Goal: Task Accomplishment & Management: Use online tool/utility

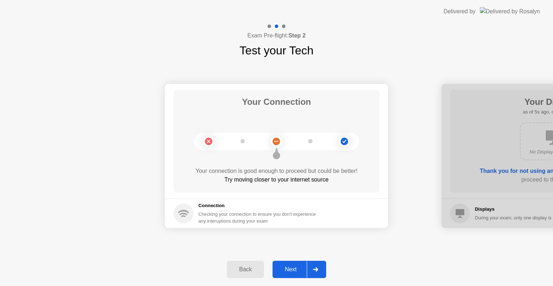
click at [294, 276] on button "Next" at bounding box center [300, 269] width 54 height 17
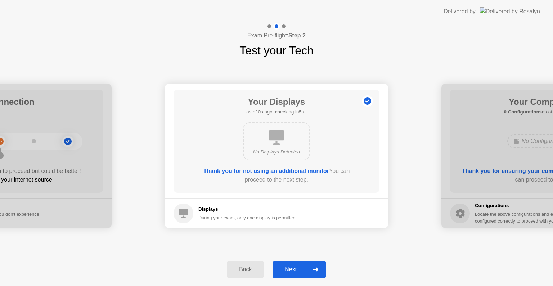
click at [294, 276] on button "Next" at bounding box center [300, 269] width 54 height 17
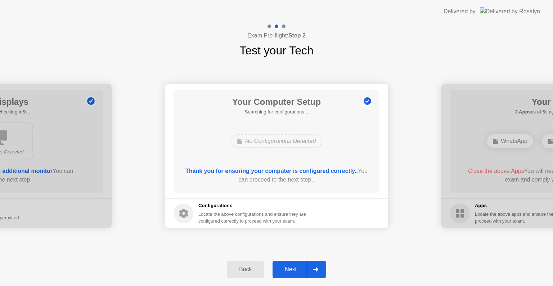
click at [294, 276] on button "Next" at bounding box center [300, 269] width 54 height 17
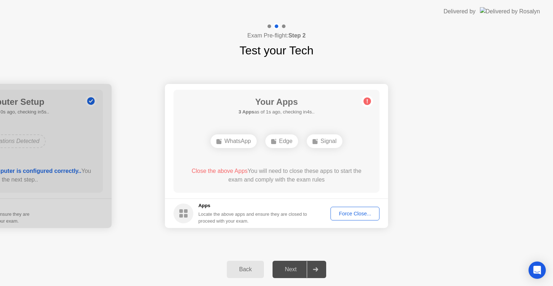
click at [342, 212] on div "Force Close..." at bounding box center [355, 214] width 44 height 6
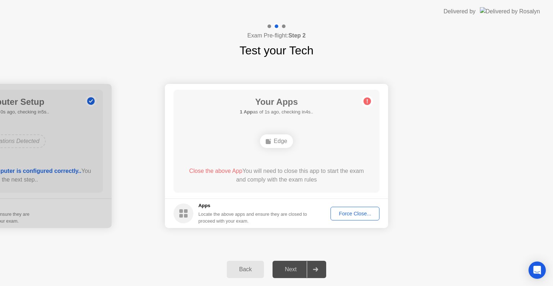
click at [346, 212] on div "Force Close..." at bounding box center [355, 214] width 44 height 6
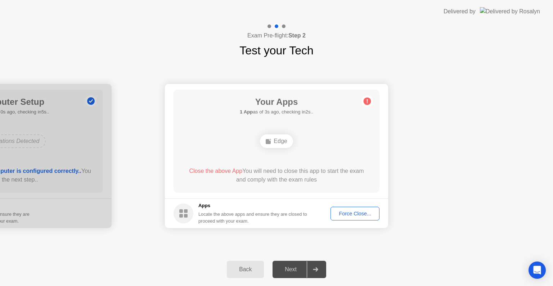
click at [373, 221] on footer "Apps Locate the above apps and ensure they are closed to proceed with your exam…" at bounding box center [276, 213] width 223 height 30
click at [345, 212] on div "Force Close..." at bounding box center [355, 214] width 44 height 6
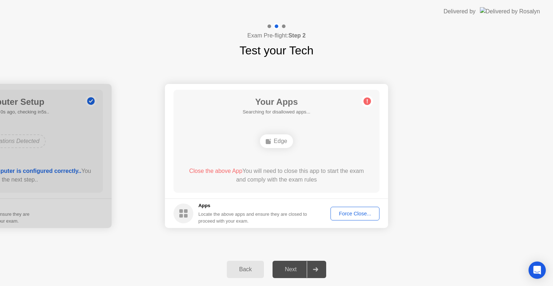
click at [183, 216] on rect at bounding box center [181, 216] width 4 height 4
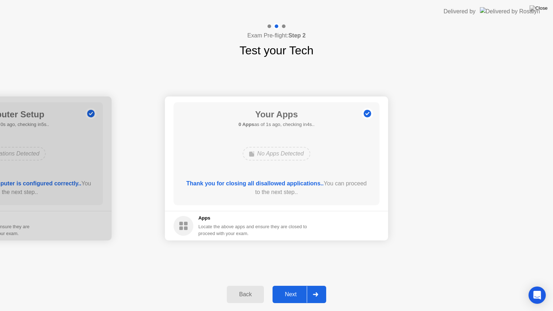
click at [281, 286] on button "Next" at bounding box center [300, 294] width 54 height 17
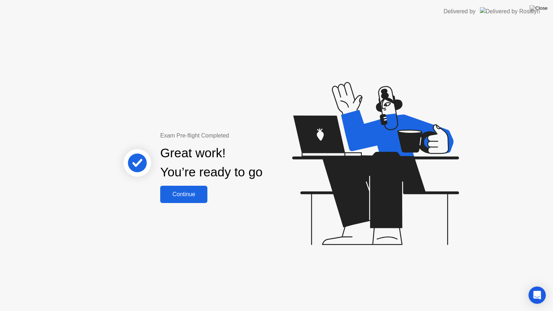
click at [190, 196] on div "Continue" at bounding box center [183, 194] width 43 height 6
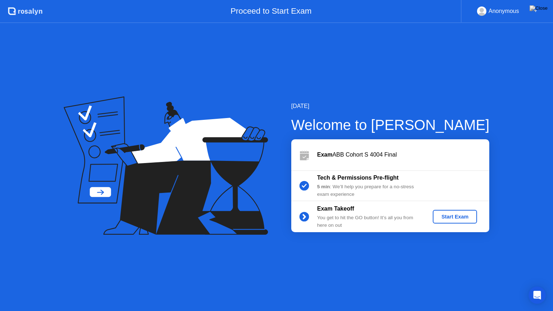
click at [465, 218] on div "Start Exam" at bounding box center [455, 217] width 39 height 6
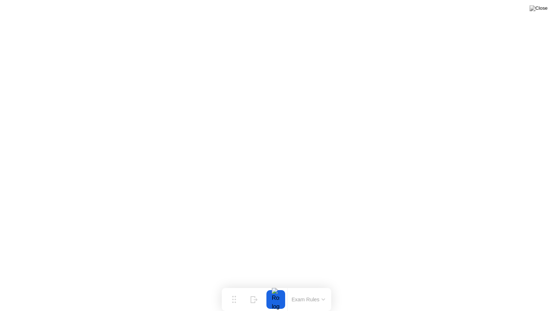
click at [311, 286] on button "Exam Rules" at bounding box center [309, 299] width 38 height 6
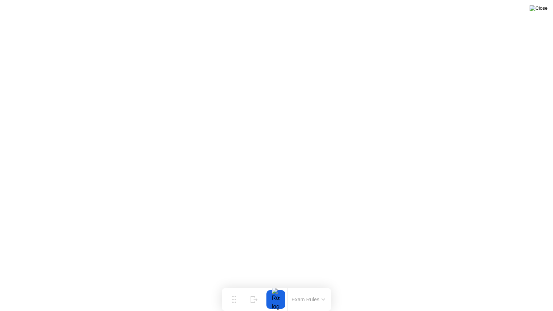
click at [543, 9] on img at bounding box center [539, 8] width 18 height 6
click at [320, 286] on button "Exam Rules" at bounding box center [309, 299] width 38 height 6
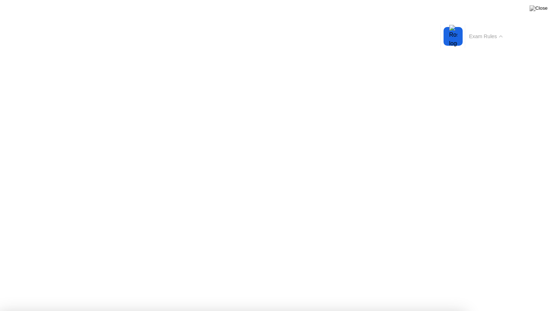
drag, startPoint x: 279, startPoint y: 260, endPoint x: 275, endPoint y: 270, distance: 10.8
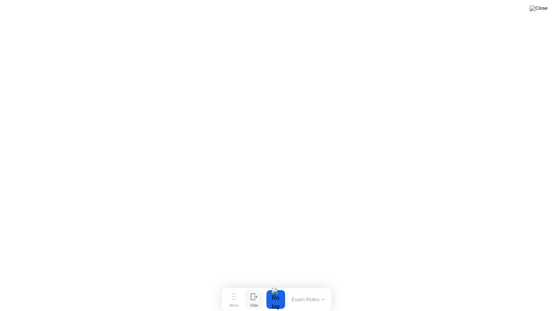
click at [252, 286] on div "Hide" at bounding box center [254, 305] width 8 height 4
click at [542, 10] on img at bounding box center [539, 8] width 18 height 6
